Goal: Information Seeking & Learning: Learn about a topic

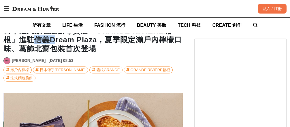
scroll to position [0, 179]
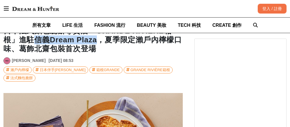
drag, startPoint x: 18, startPoint y: 43, endPoint x: 99, endPoint y: 39, distance: 81.9
click at [81, 42] on h1 "日本法式麵包脆餅專賣店「GRANDE RIVIÈRE箱根」進駐信義Dream Plaza，夏季限定瀨戶內檸檬口味、葛飾北齋包裝首次登場" at bounding box center [92, 40] width 179 height 27
copy h1 "信義Dream Plaza"
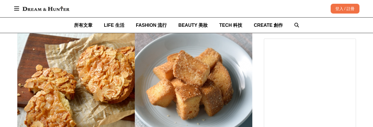
scroll to position [0, 706]
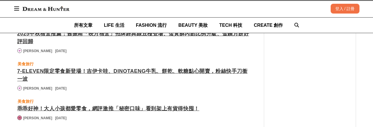
scroll to position [0, 941]
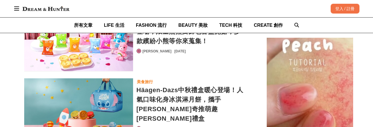
scroll to position [0, 706]
